Goal: Find specific fact: Find specific fact

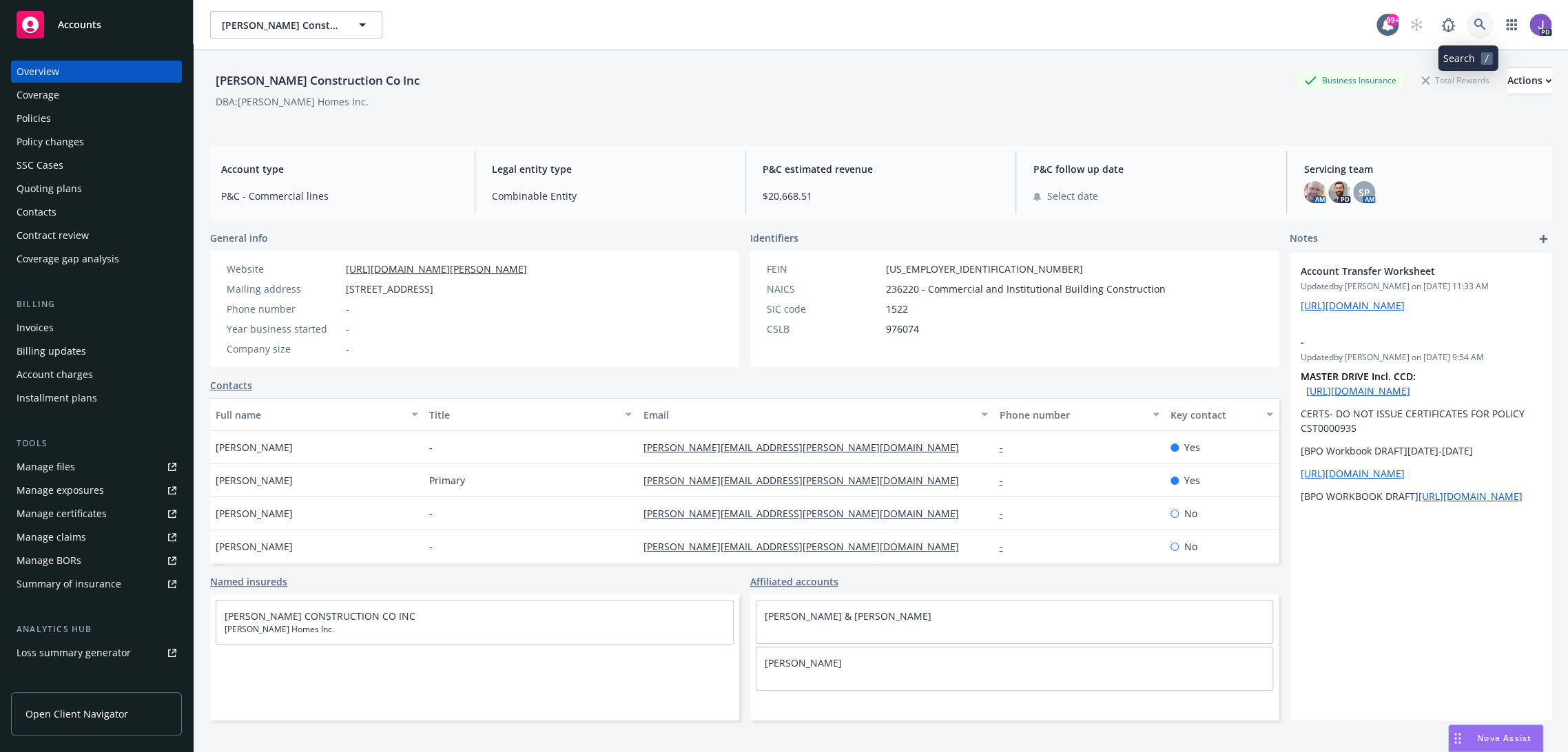
click at [1474, 26] on icon at bounding box center [1480, 25] width 13 height 13
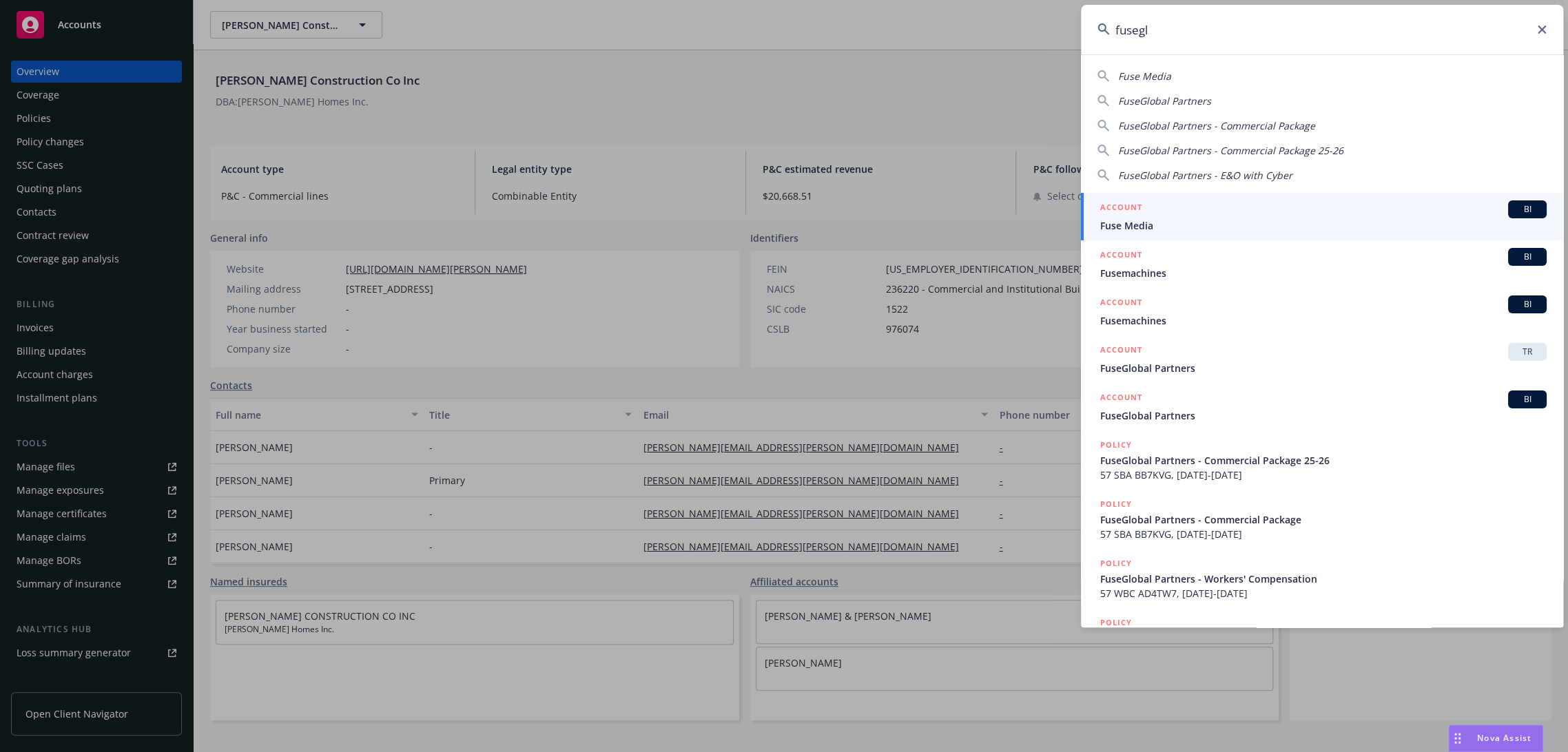
type input "fuseglo"
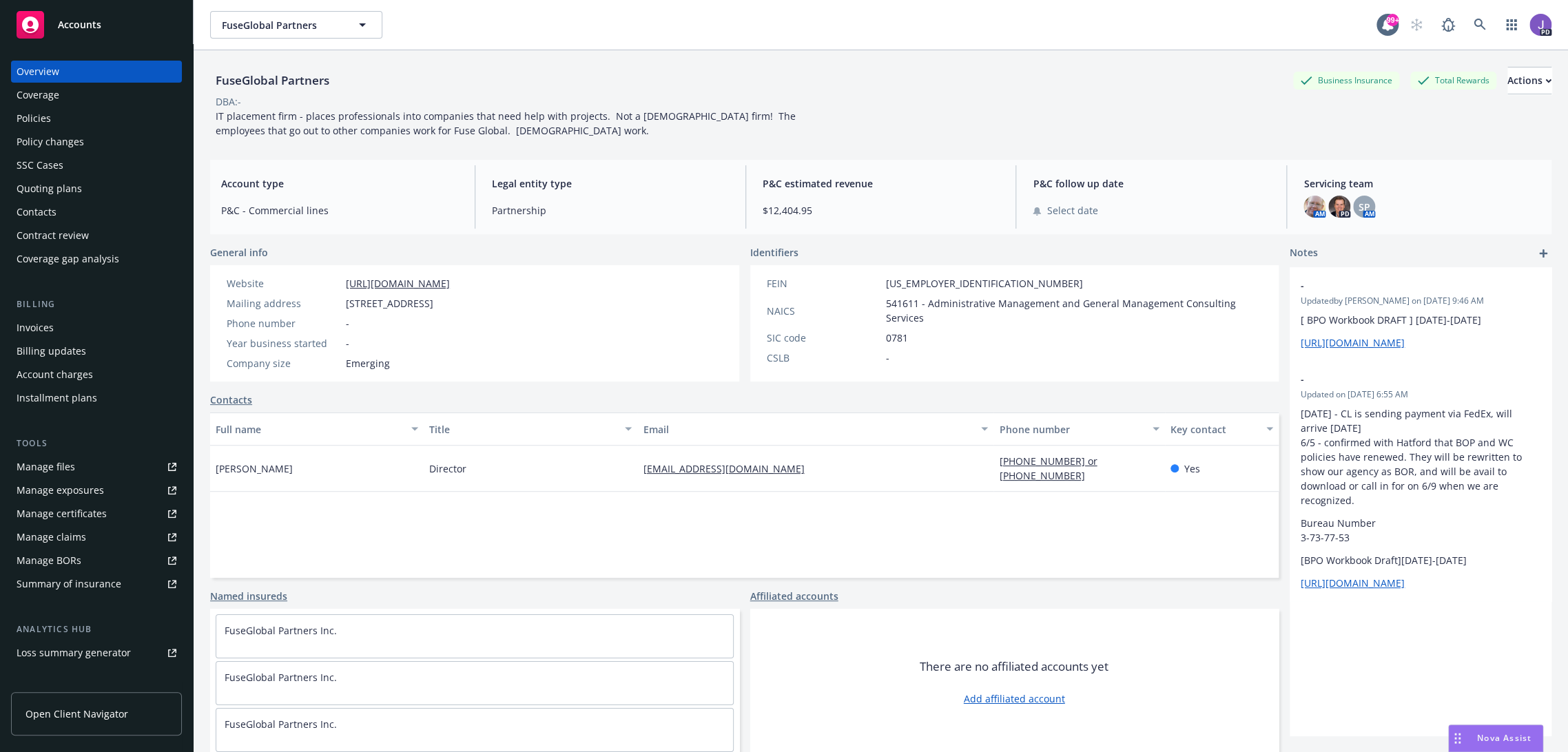
click at [57, 118] on div "Policies" at bounding box center [96, 118] width 160 height 22
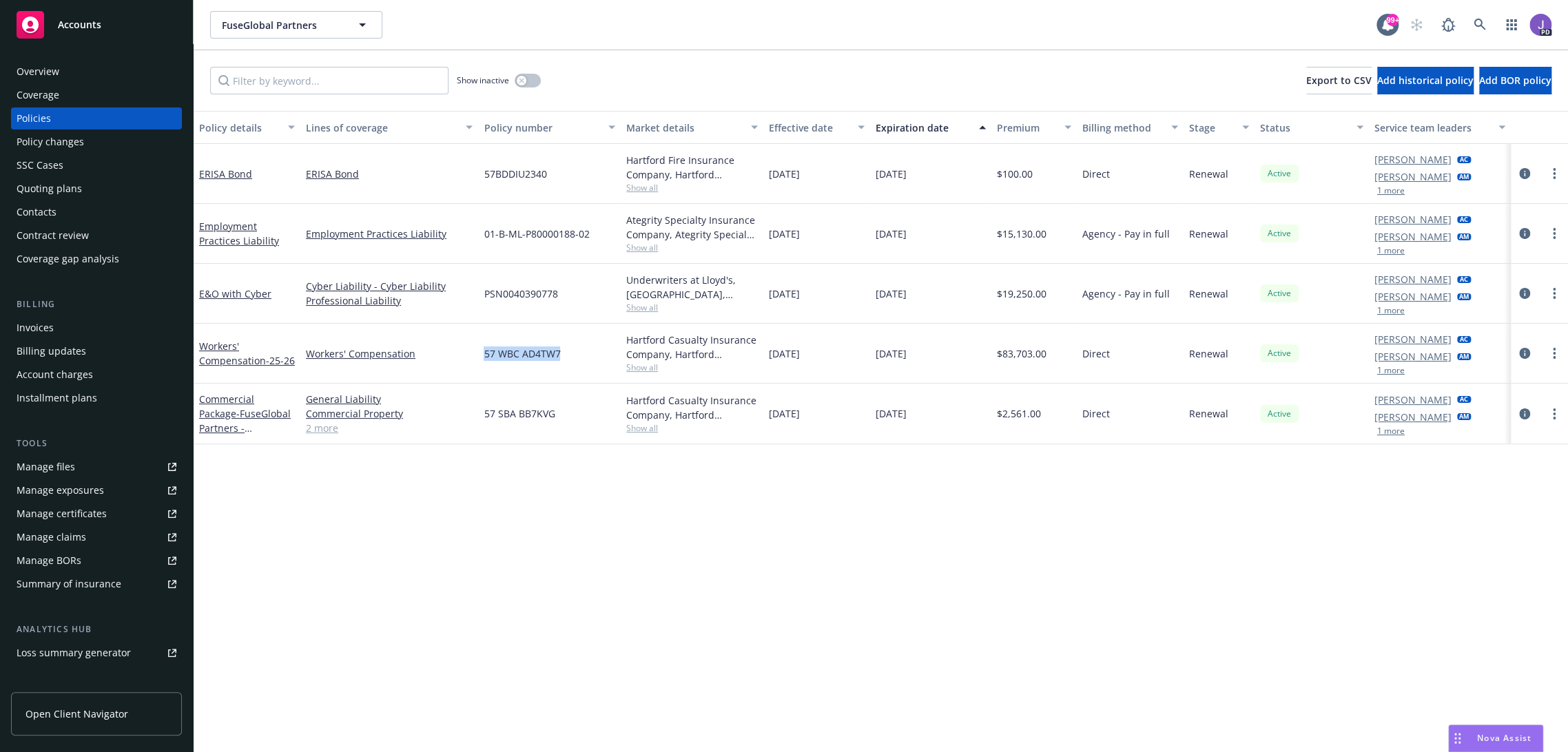
drag, startPoint x: 559, startPoint y: 355, endPoint x: 481, endPoint y: 357, distance: 78.0
click at [481, 357] on div "57 WBC AD4TW7" at bounding box center [549, 353] width 143 height 60
copy span "57 WBC AD4TW7"
